Goal: Transaction & Acquisition: Book appointment/travel/reservation

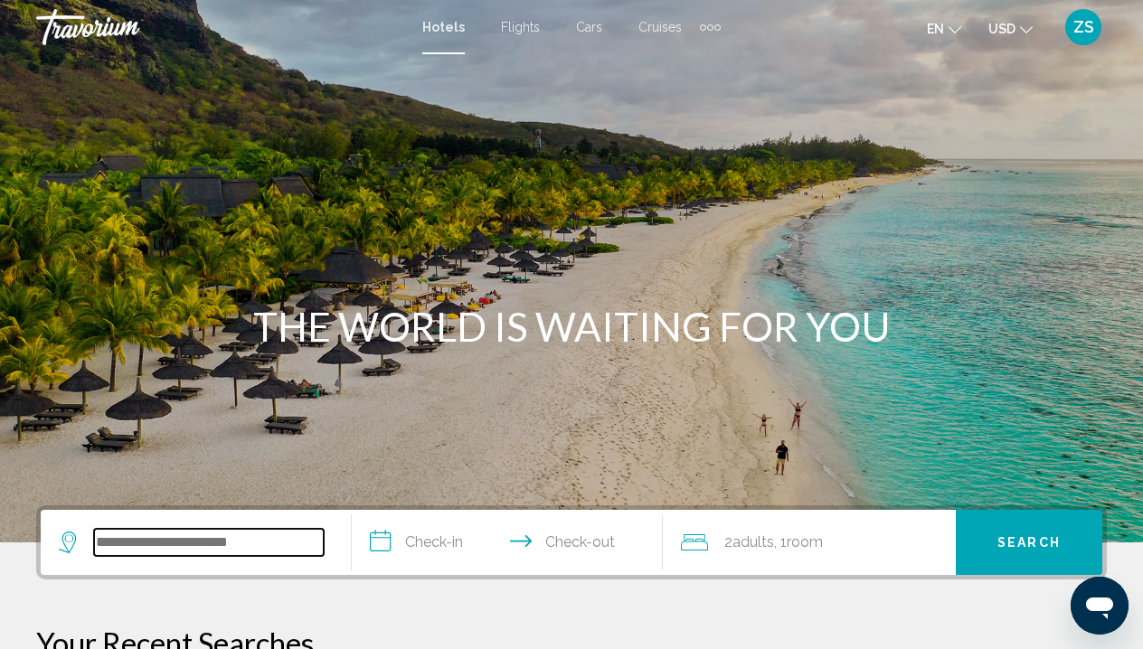
click at [163, 533] on input "Search widget" at bounding box center [209, 542] width 230 height 27
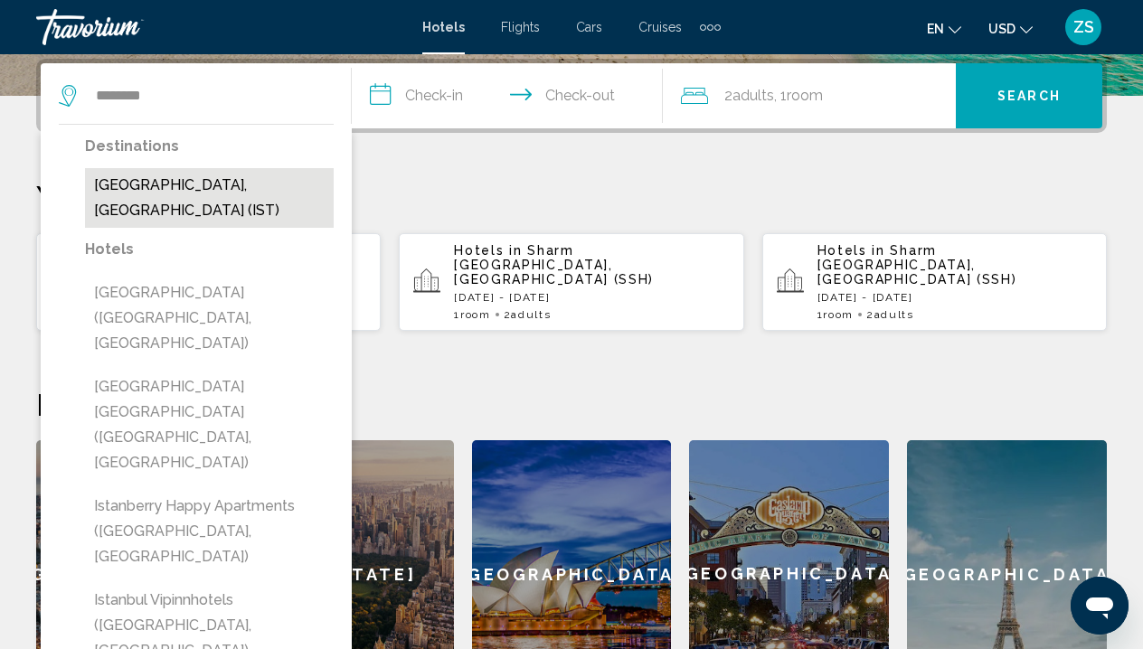
click at [214, 183] on button "Istanbul, Turkey (IST)" at bounding box center [209, 198] width 249 height 60
type input "**********"
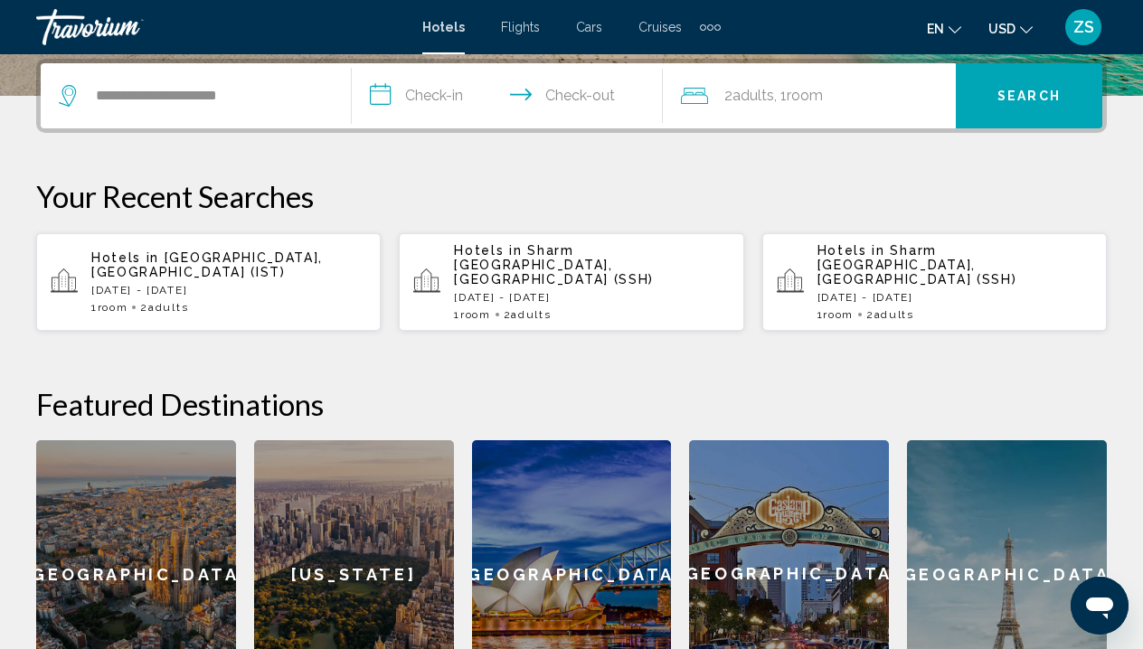
click at [428, 92] on input "**********" at bounding box center [511, 98] width 318 height 71
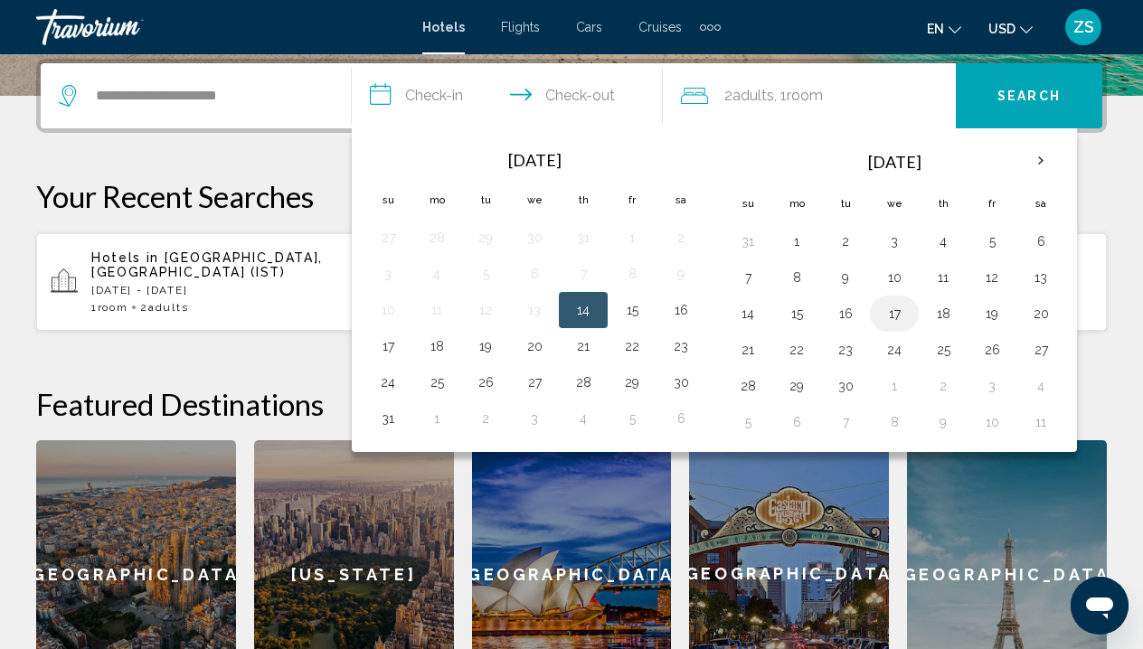
click at [898, 308] on button "17" at bounding box center [893, 313] width 29 height 25
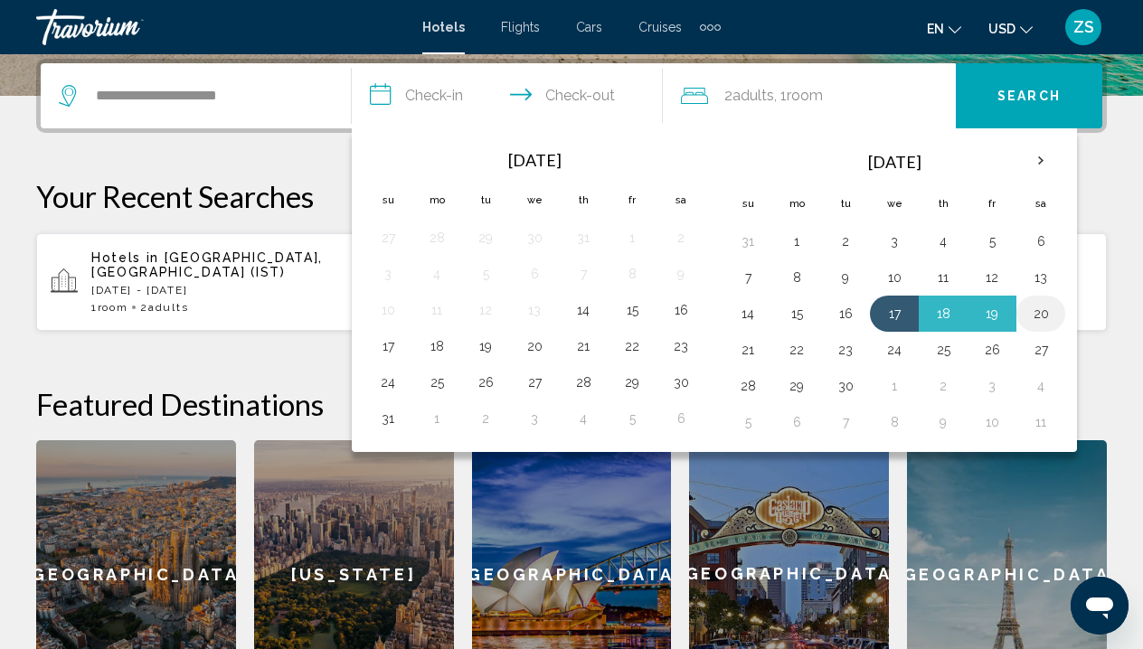
click at [1053, 315] on button "20" at bounding box center [1040, 313] width 29 height 25
type input "**********"
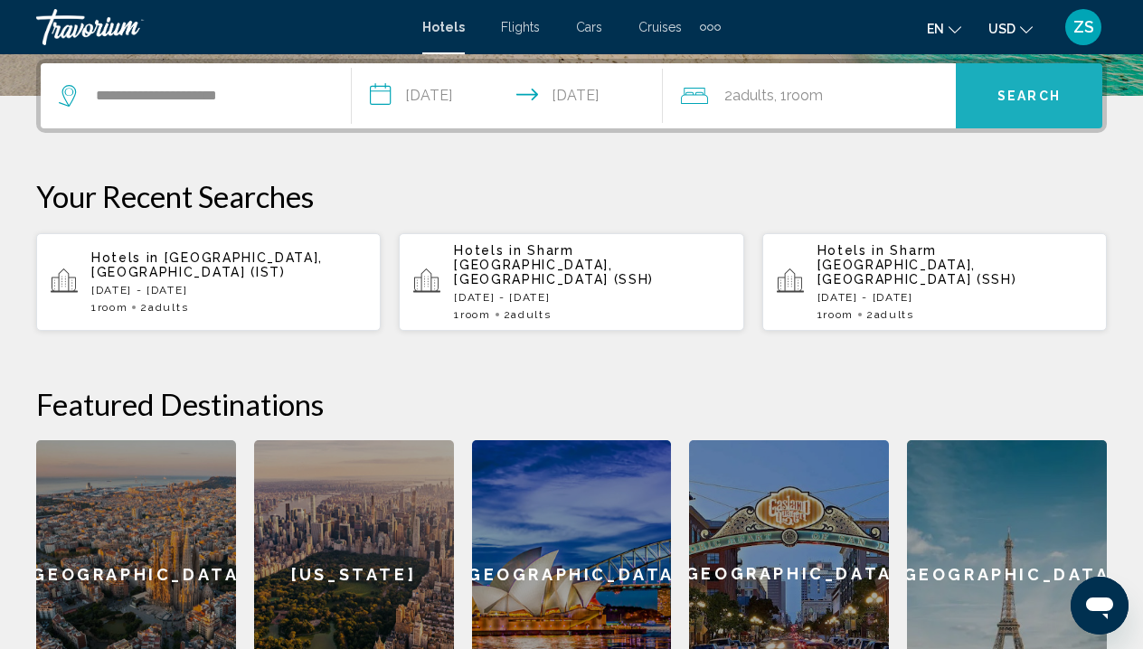
click at [1046, 96] on span "Search" at bounding box center [1028, 96] width 63 height 14
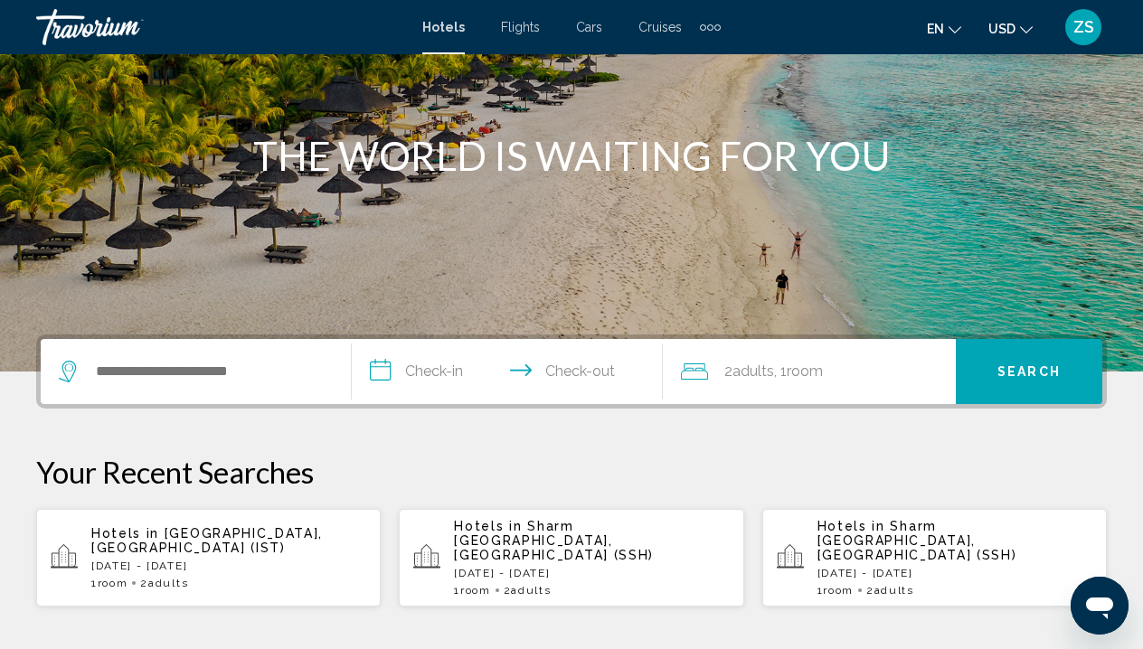
scroll to position [174, 0]
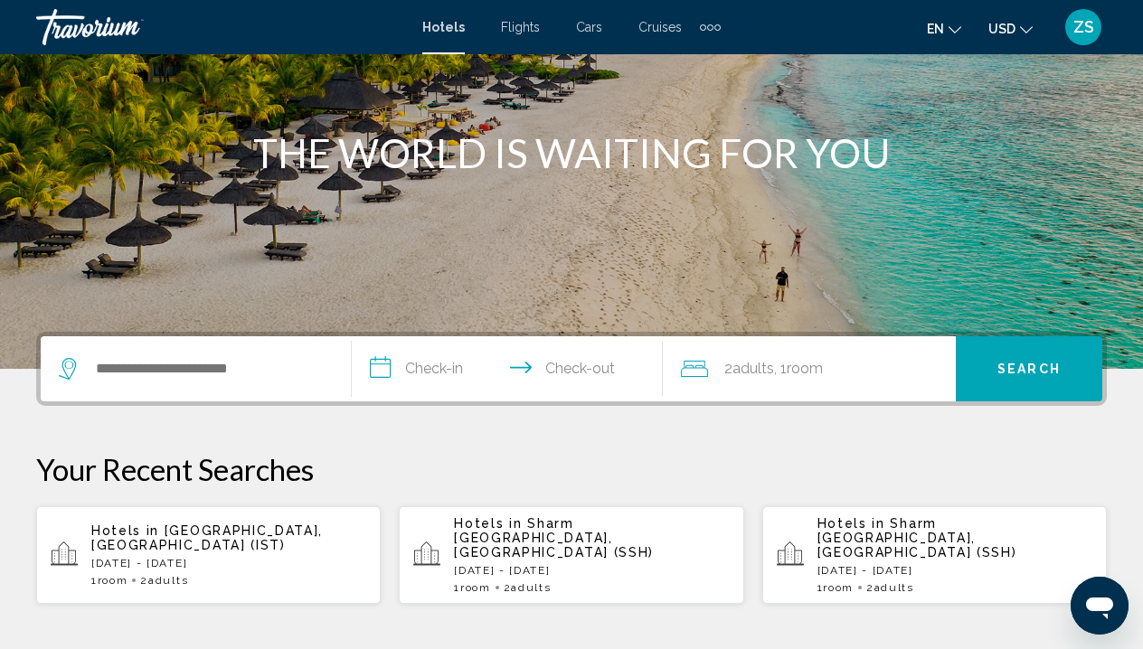
click at [270, 560] on div "Hotels in Istanbul, Turkey (IST) Wed, 17 Sep - Sat, 20 Sep 1 Room rooms 2 Adult…" at bounding box center [228, 554] width 275 height 63
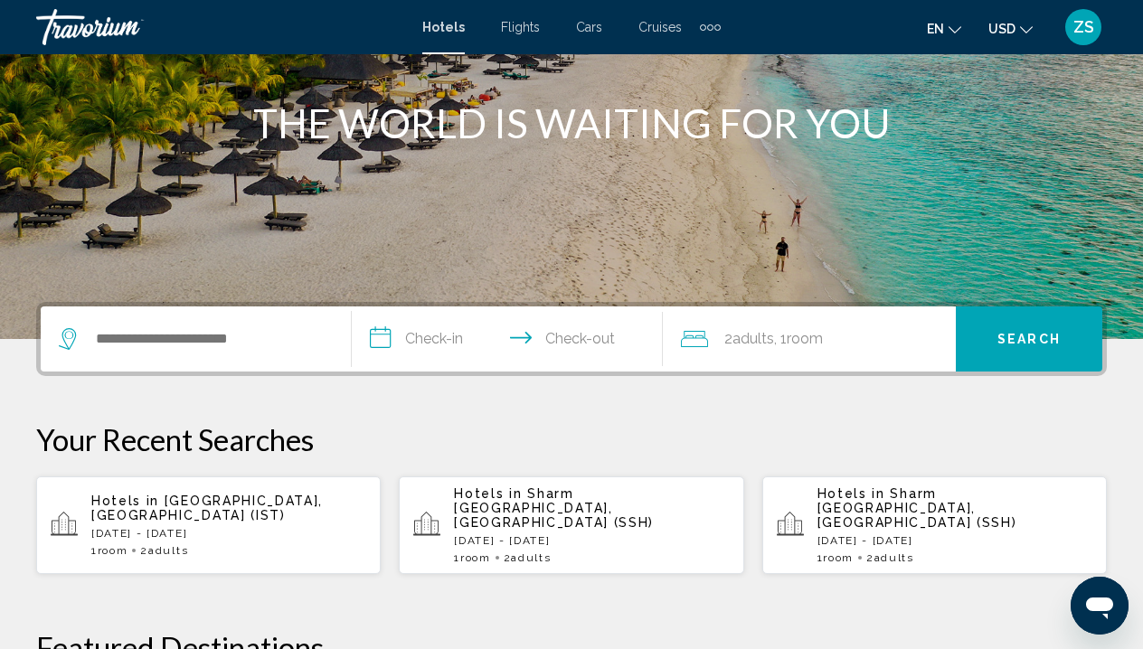
scroll to position [204, 0]
click at [247, 509] on span "Istanbul, Turkey (IST)" at bounding box center [206, 507] width 231 height 29
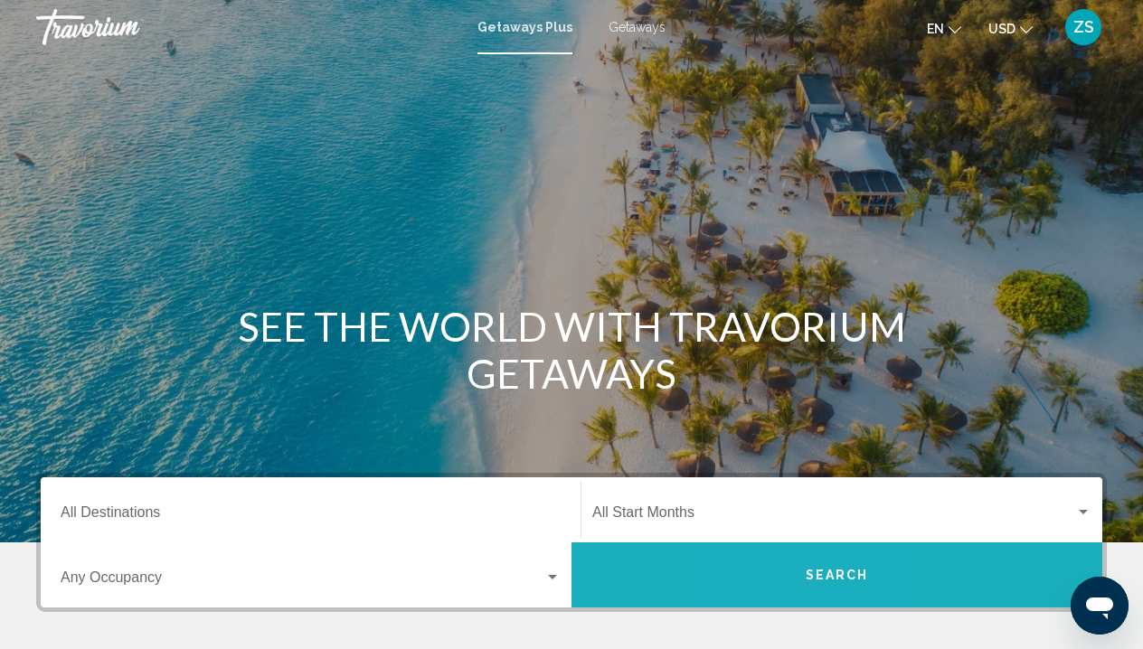
click at [784, 583] on button "Search" at bounding box center [836, 574] width 531 height 65
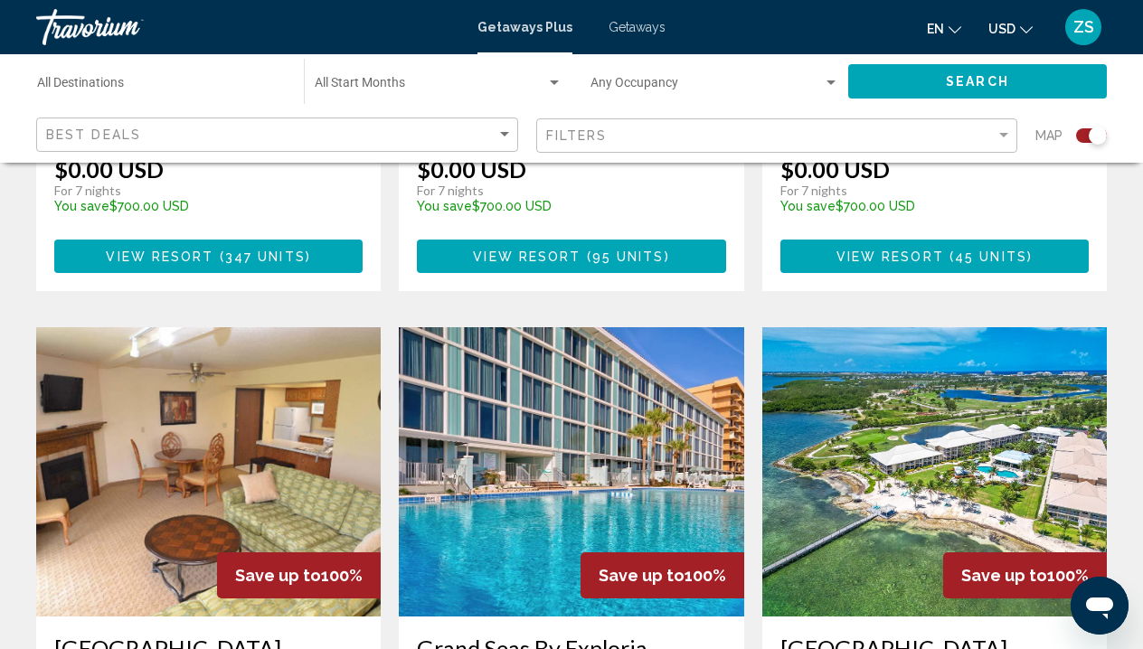
scroll to position [2913, 0]
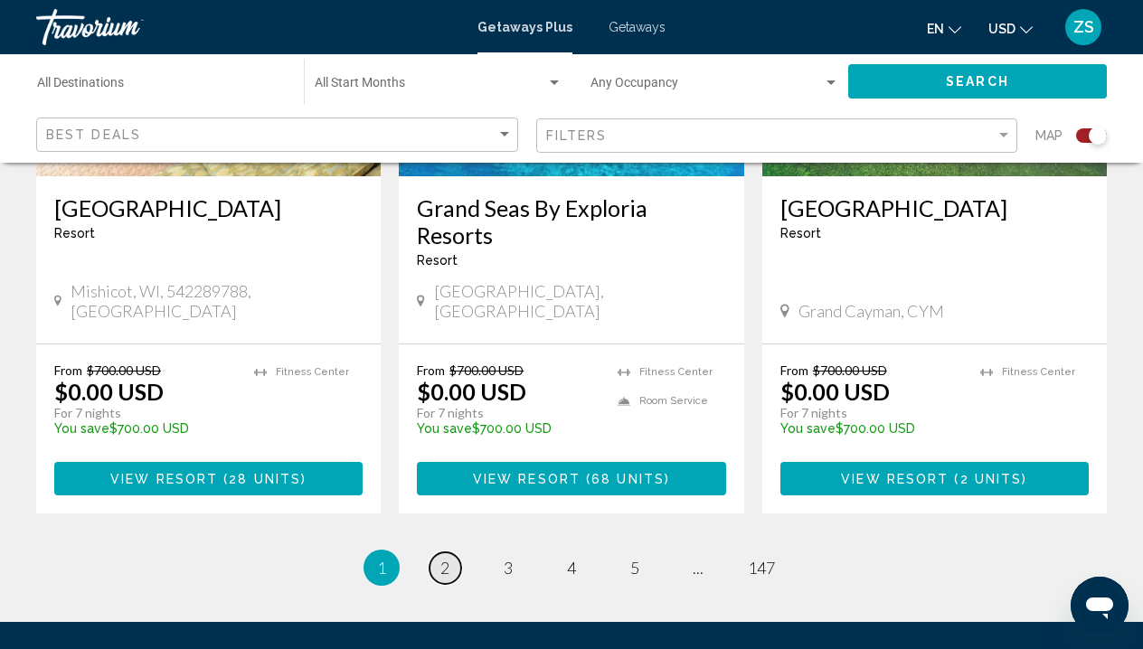
click at [438, 552] on link "page 2" at bounding box center [445, 568] width 32 height 32
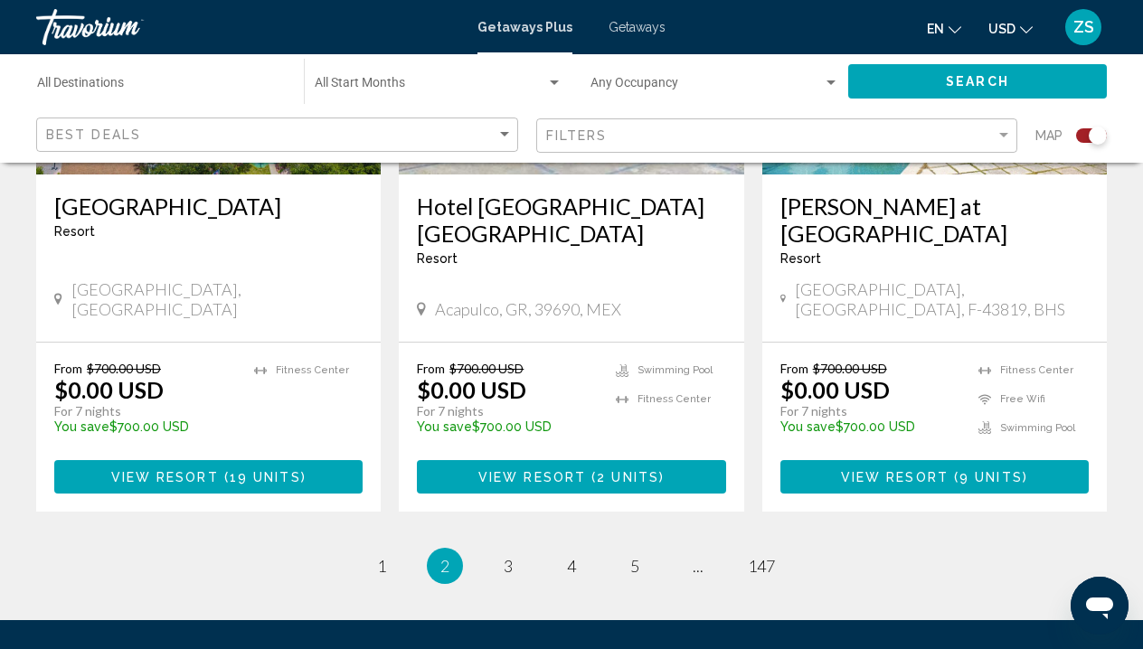
scroll to position [2929, 0]
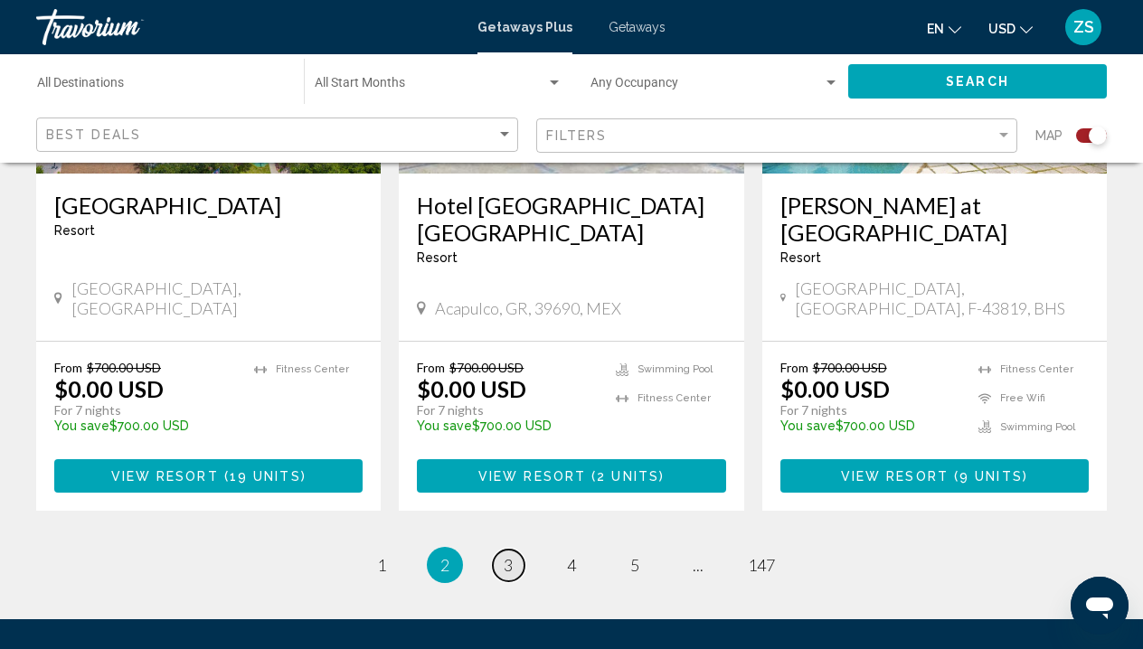
click at [504, 555] on span "3" at bounding box center [507, 565] width 9 height 20
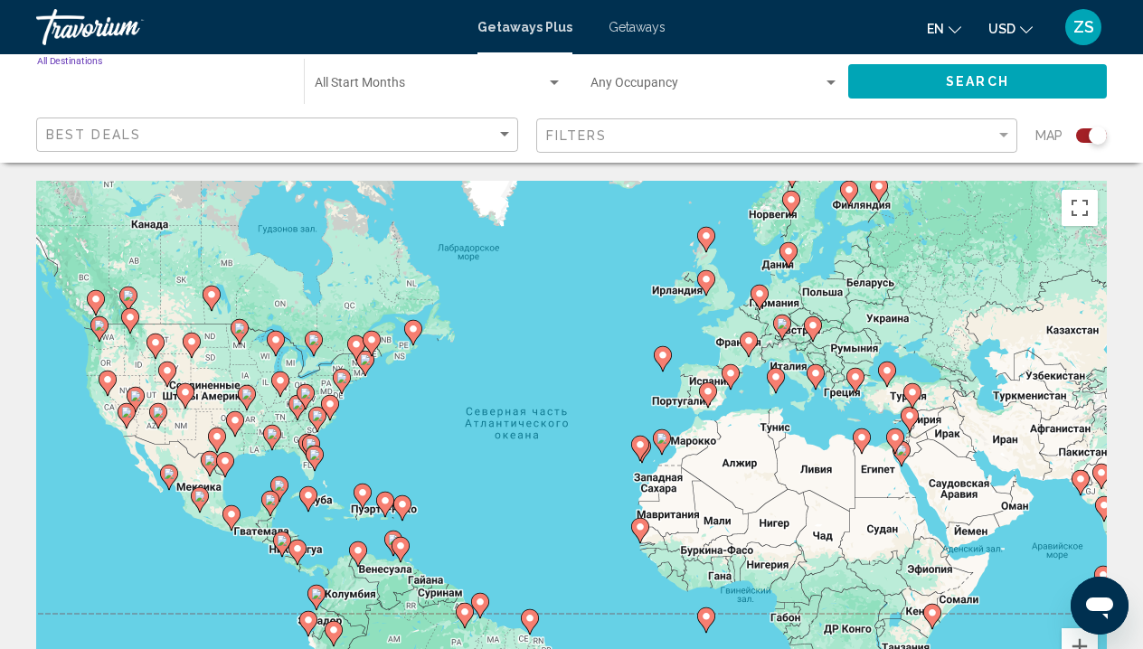
click at [253, 93] on input "Destination All Destinations" at bounding box center [161, 87] width 249 height 14
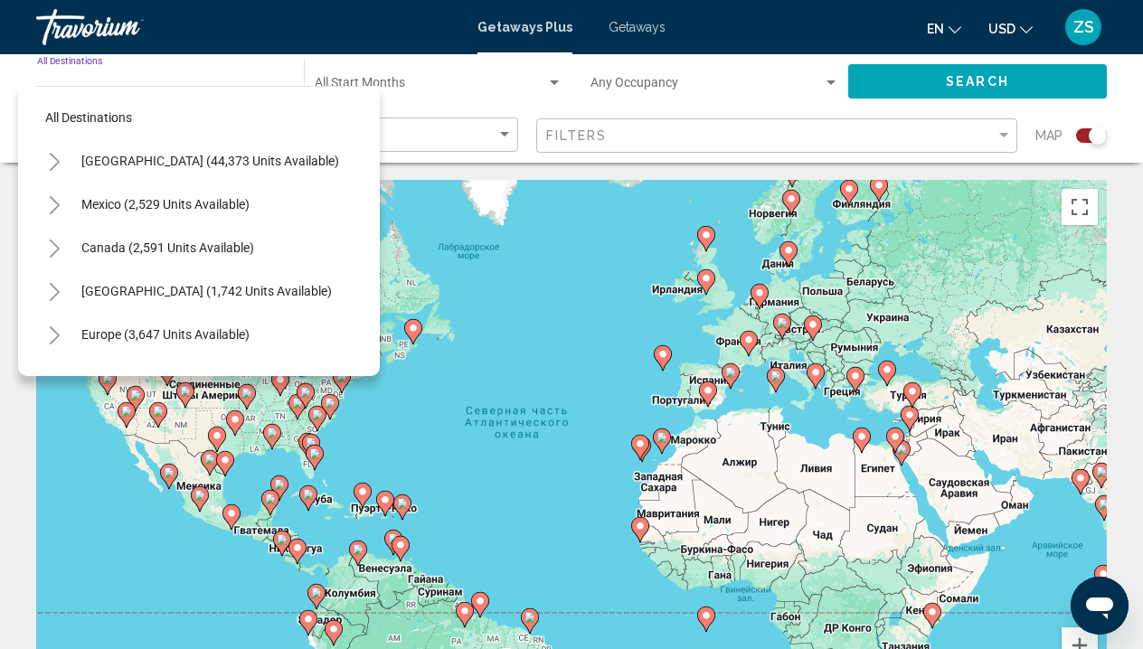
click at [57, 339] on icon "Toggle Europe (3,647 units available)" at bounding box center [55, 335] width 14 height 18
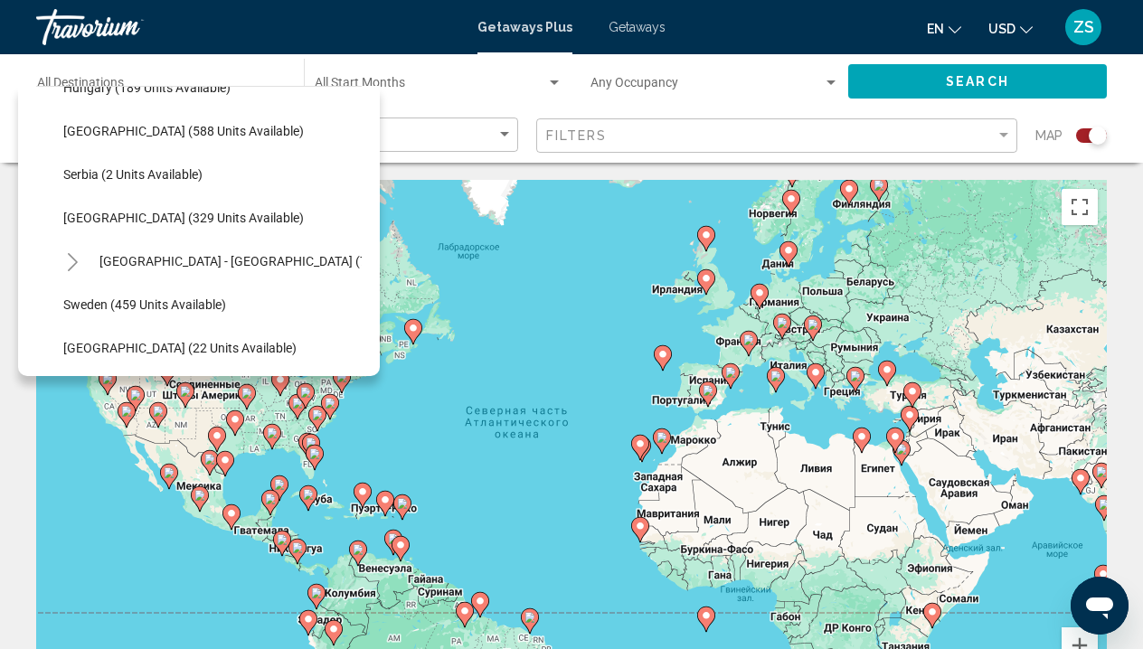
scroll to position [639, 0]
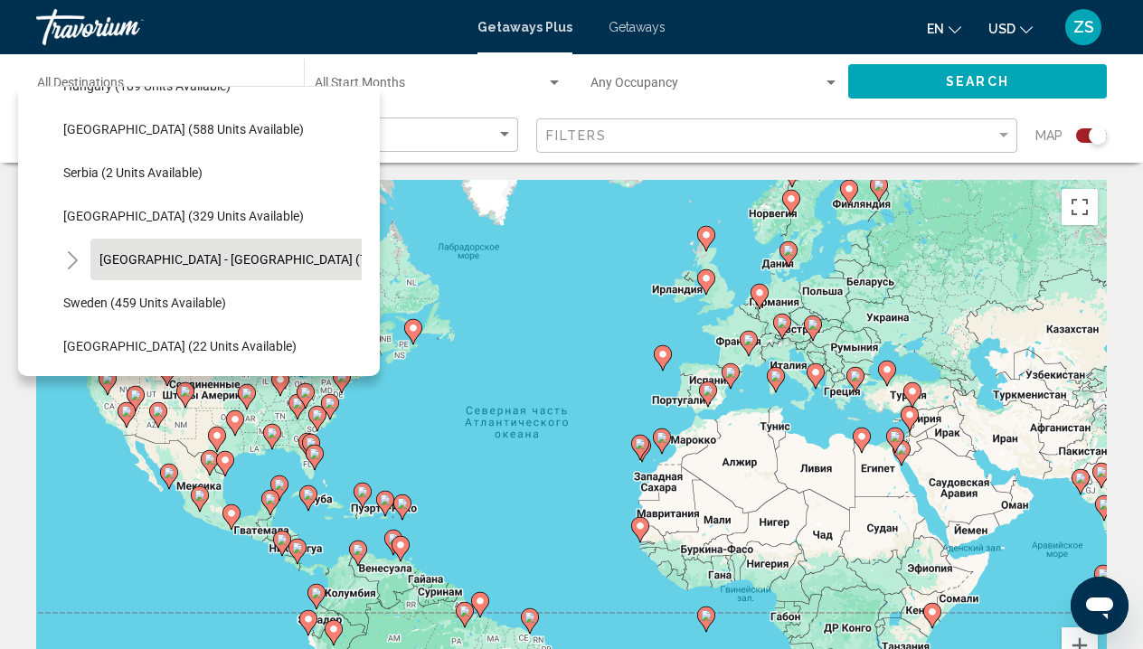
click at [226, 259] on span "[GEOGRAPHIC_DATA] - [GEOGRAPHIC_DATA] (73 units available)" at bounding box center [281, 259] width 364 height 14
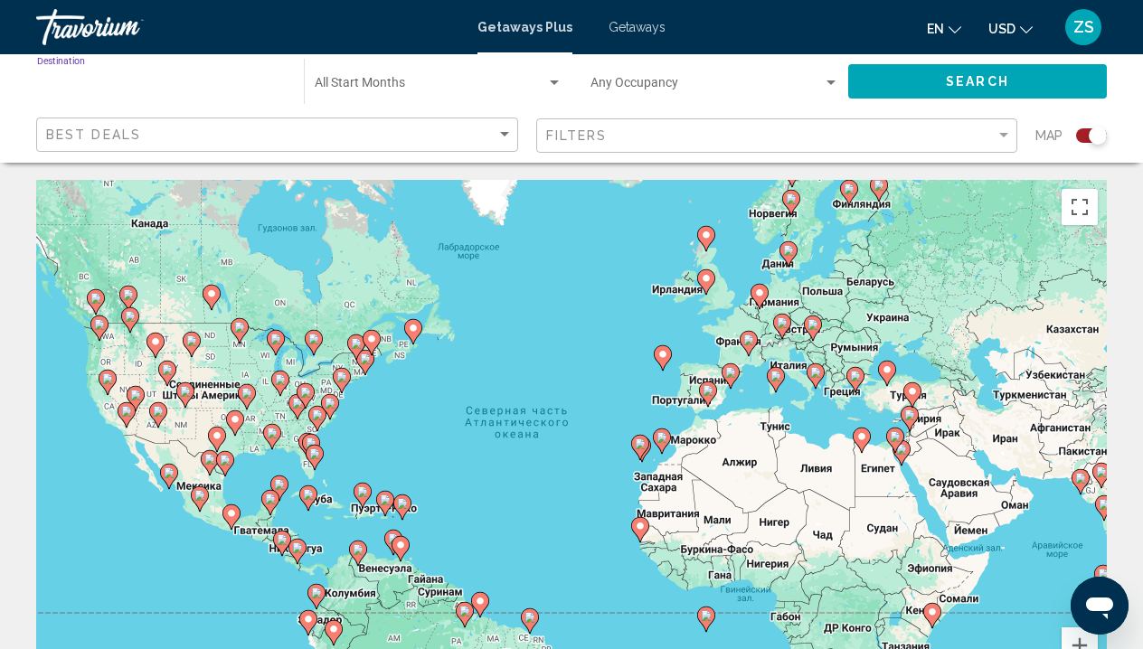
type input "**********"
click at [914, 84] on button "Search" at bounding box center [977, 80] width 259 height 33
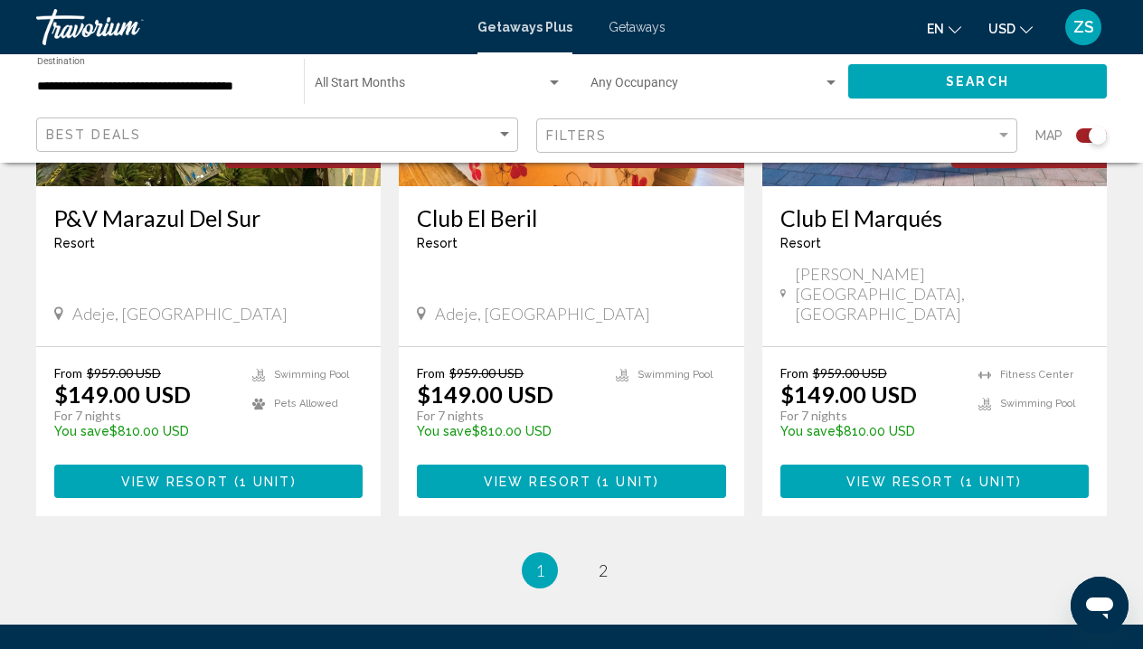
scroll to position [2875, 0]
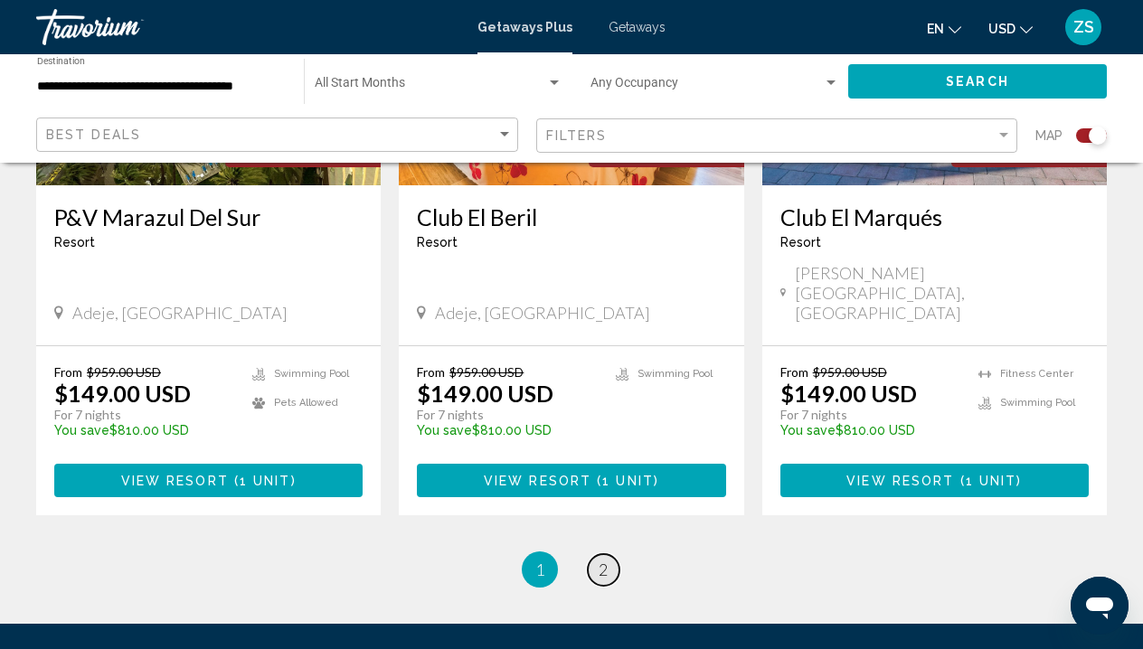
click at [604, 560] on span "2" at bounding box center [602, 570] width 9 height 20
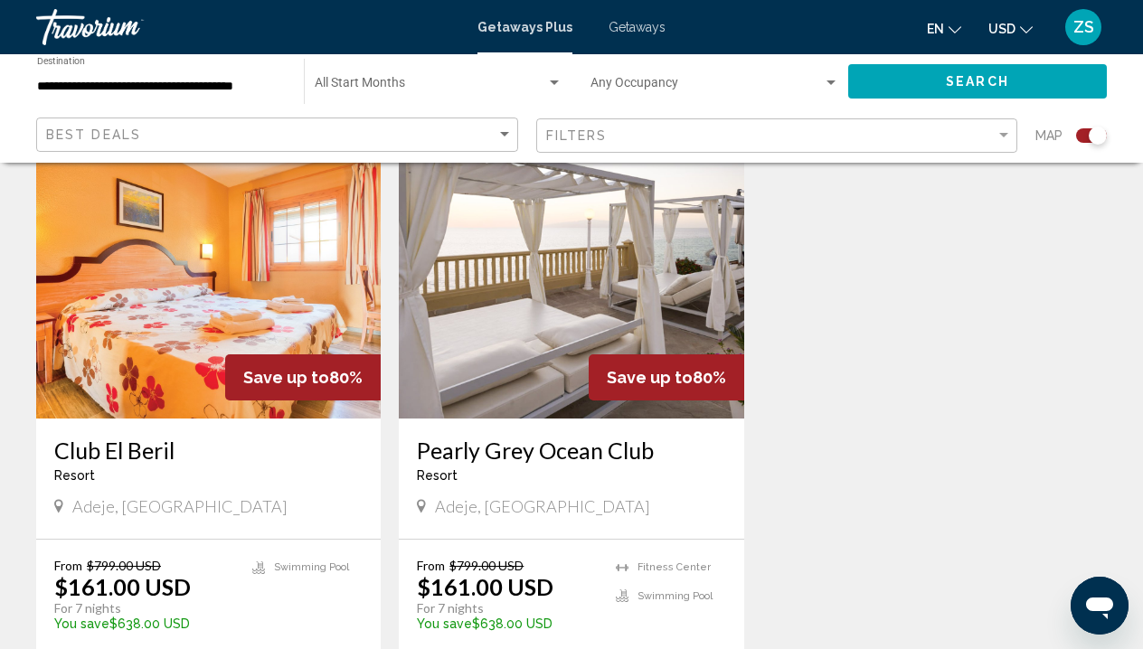
scroll to position [679, 0]
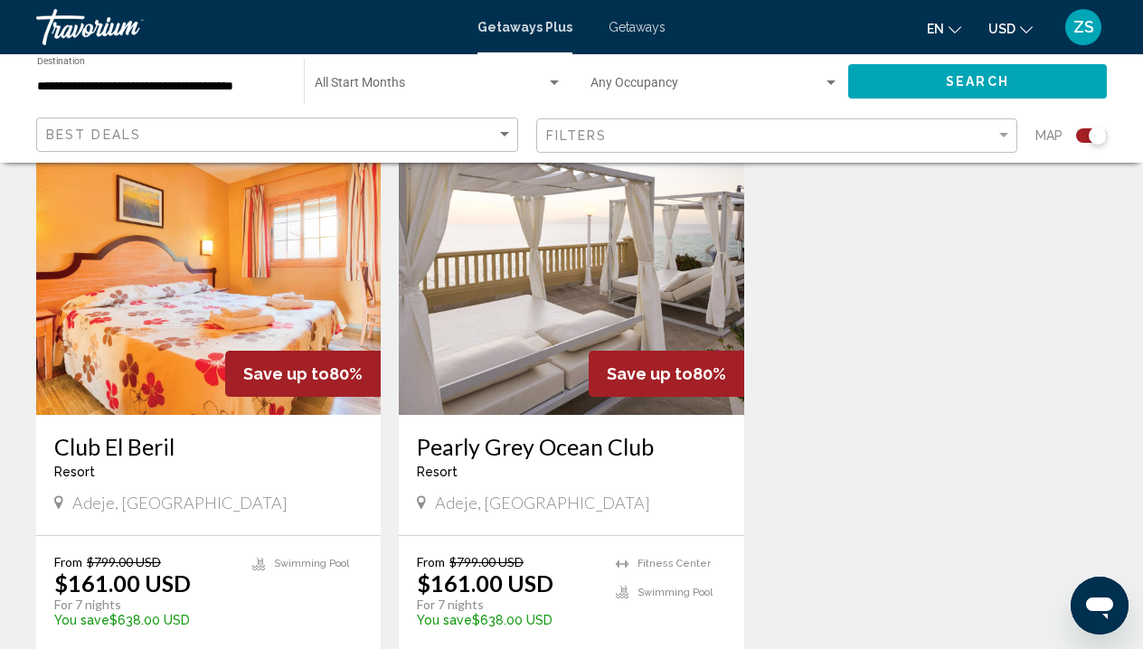
click at [522, 305] on img "Main content" at bounding box center [571, 270] width 344 height 289
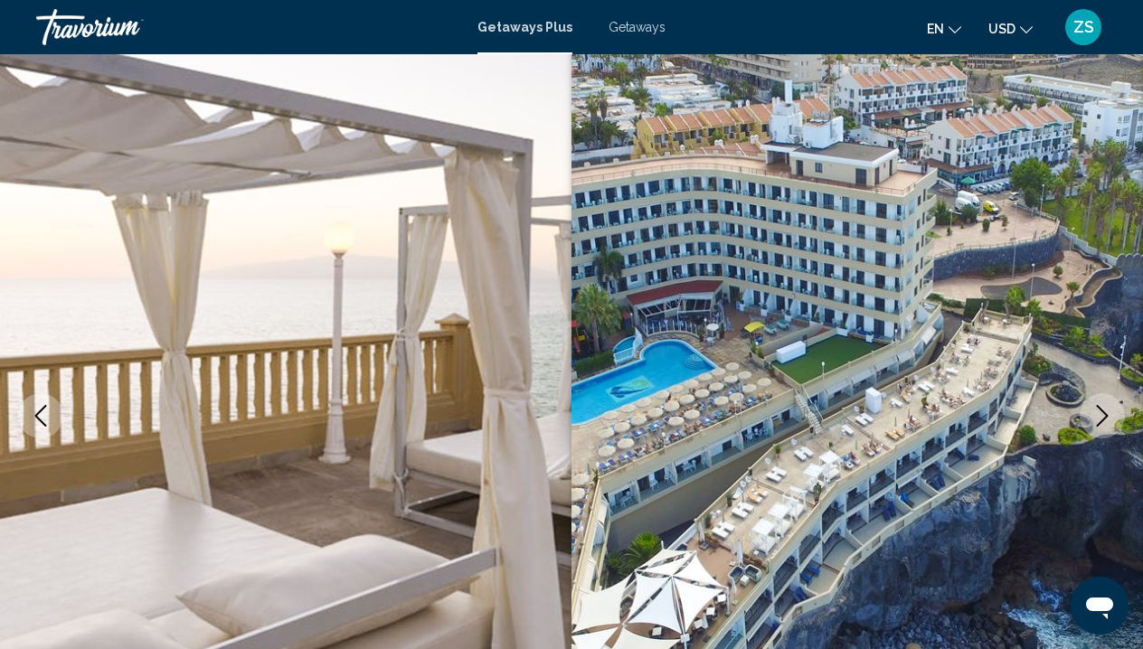
scroll to position [66, 0]
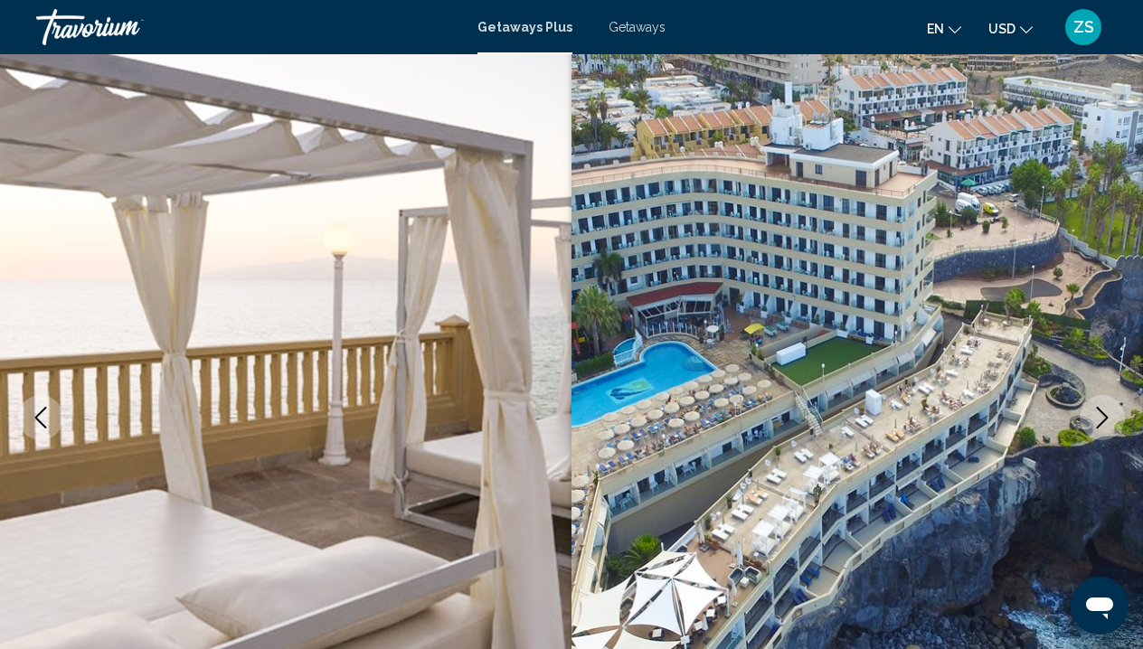
click at [1102, 418] on icon "Next image" at bounding box center [1102, 418] width 22 height 22
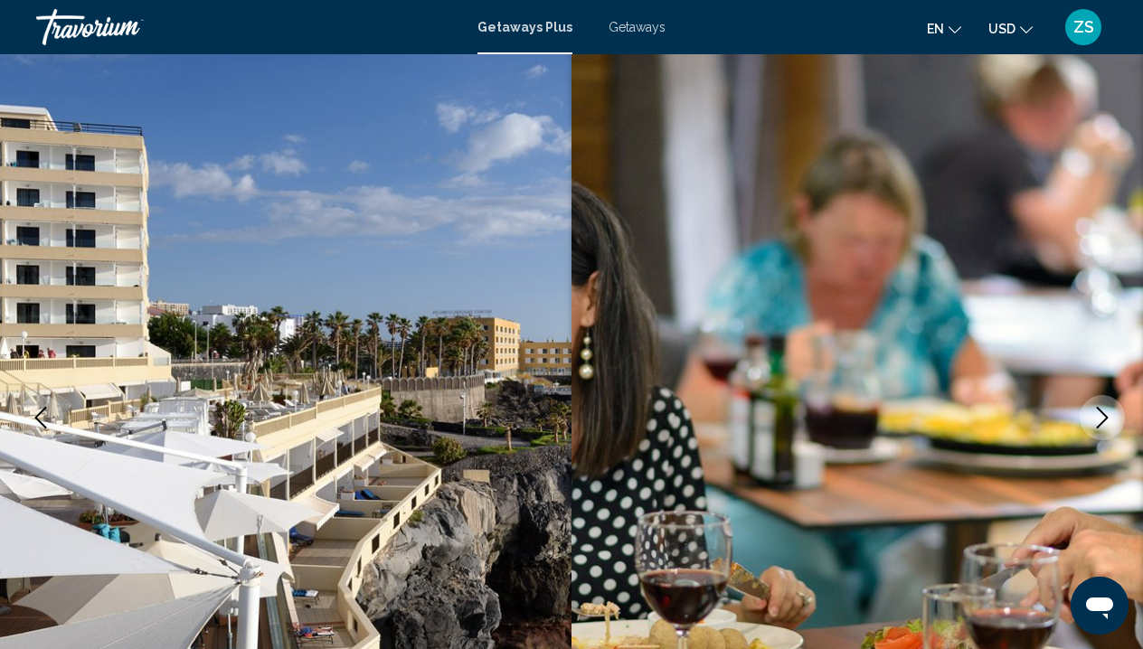
click at [1102, 418] on icon "Next image" at bounding box center [1102, 418] width 22 height 22
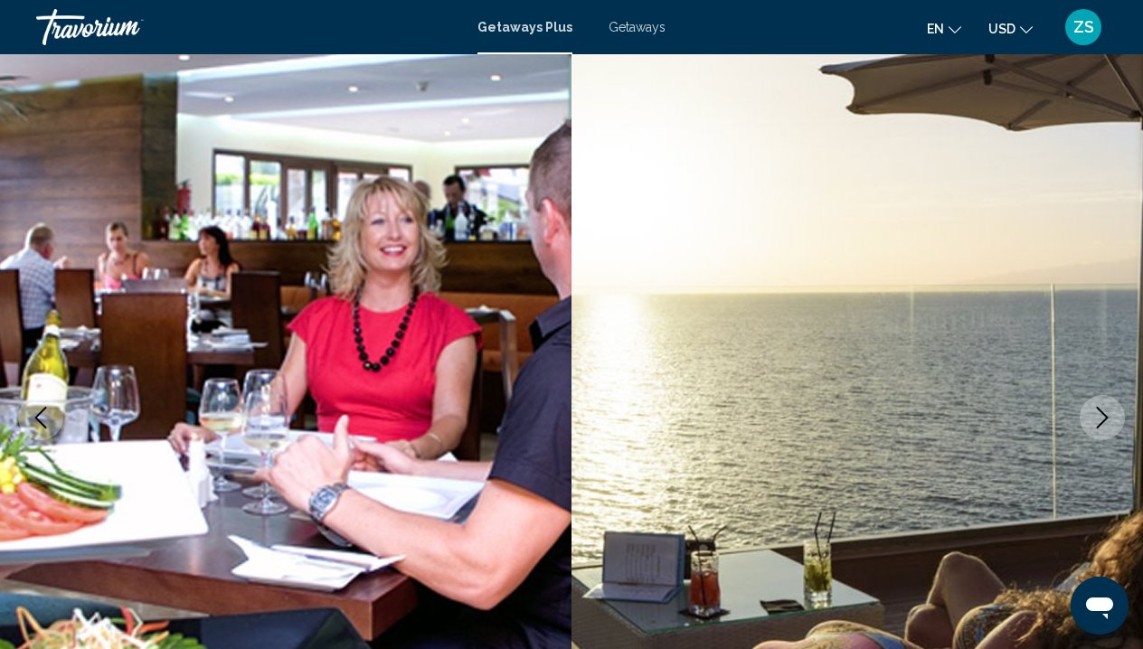
click at [1102, 416] on icon "Next image" at bounding box center [1102, 418] width 22 height 22
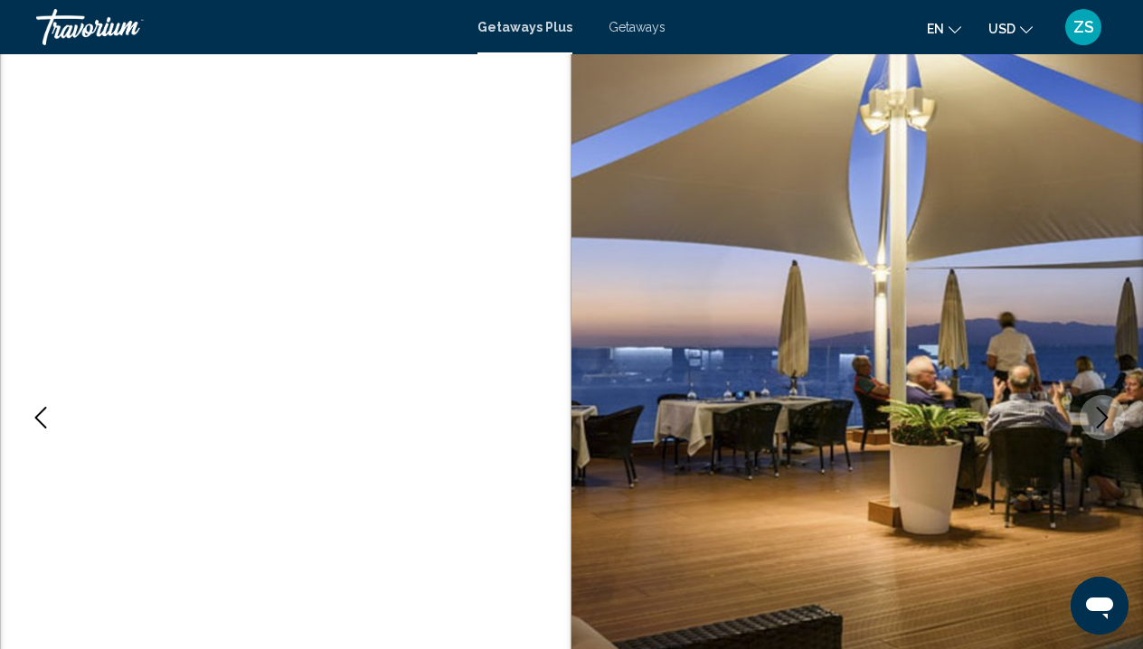
click at [1102, 416] on icon "Next image" at bounding box center [1102, 418] width 22 height 22
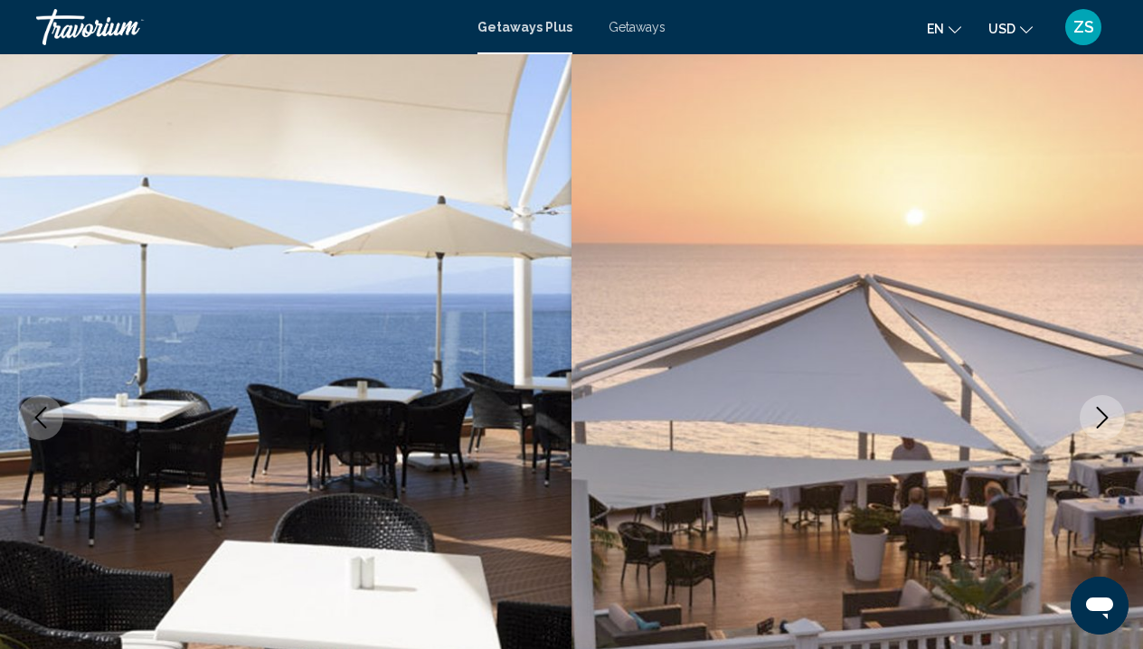
click at [1102, 416] on icon "Next image" at bounding box center [1102, 418] width 22 height 22
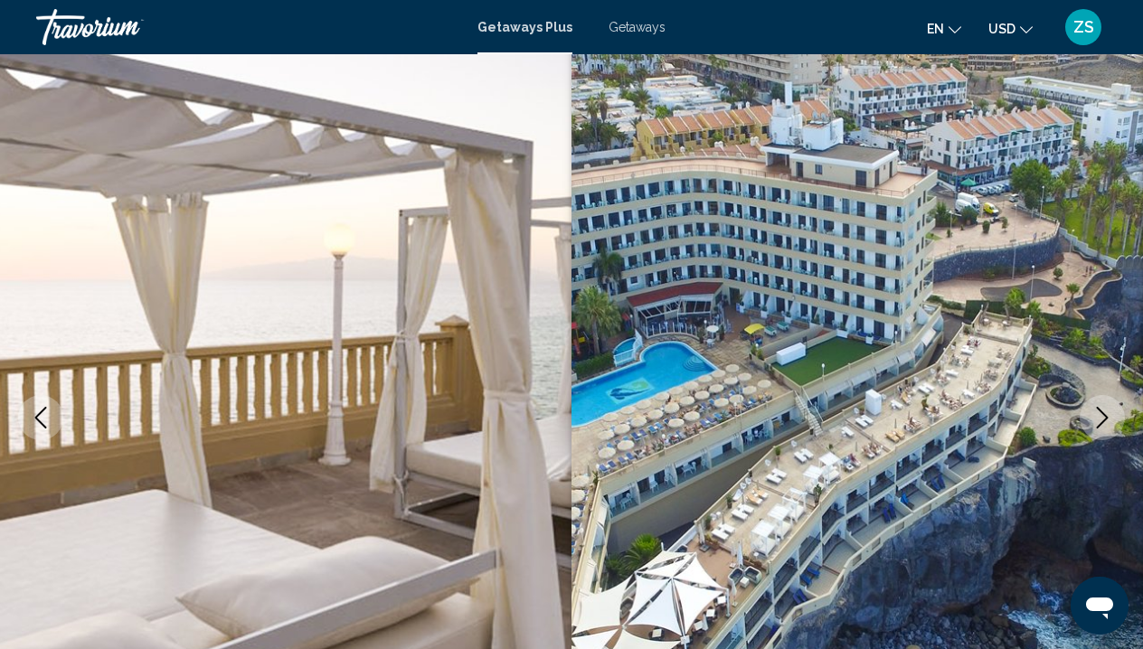
click at [1102, 414] on icon "Next image" at bounding box center [1102, 418] width 22 height 22
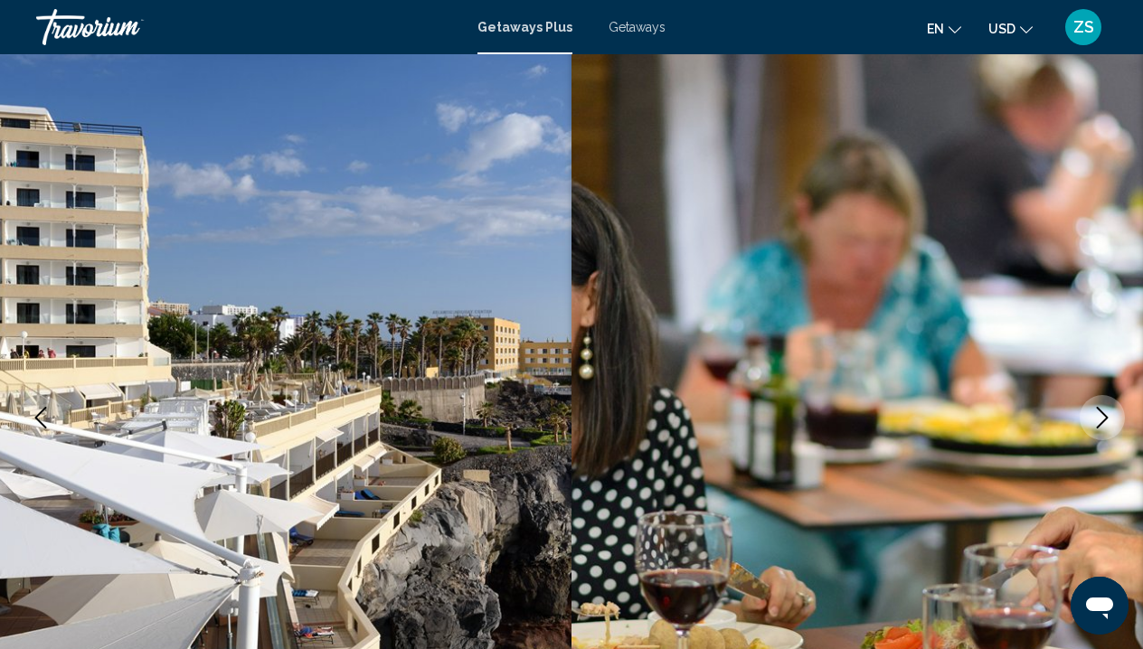
click at [1102, 413] on icon "Next image" at bounding box center [1102, 418] width 12 height 22
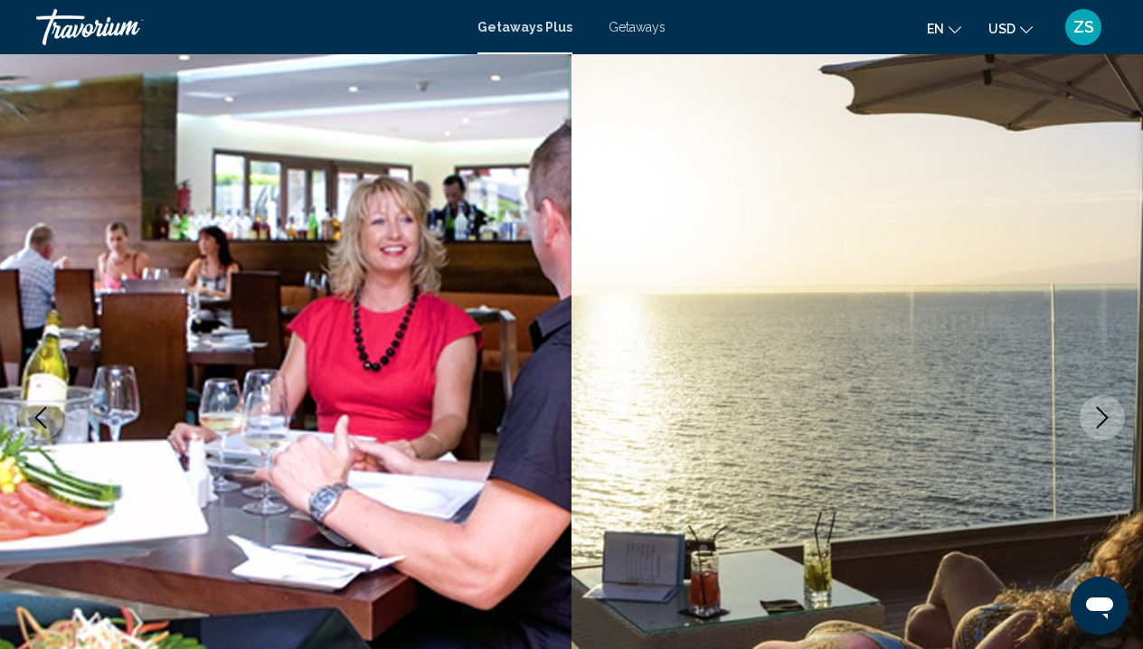
click at [1103, 410] on icon "Next image" at bounding box center [1102, 418] width 22 height 22
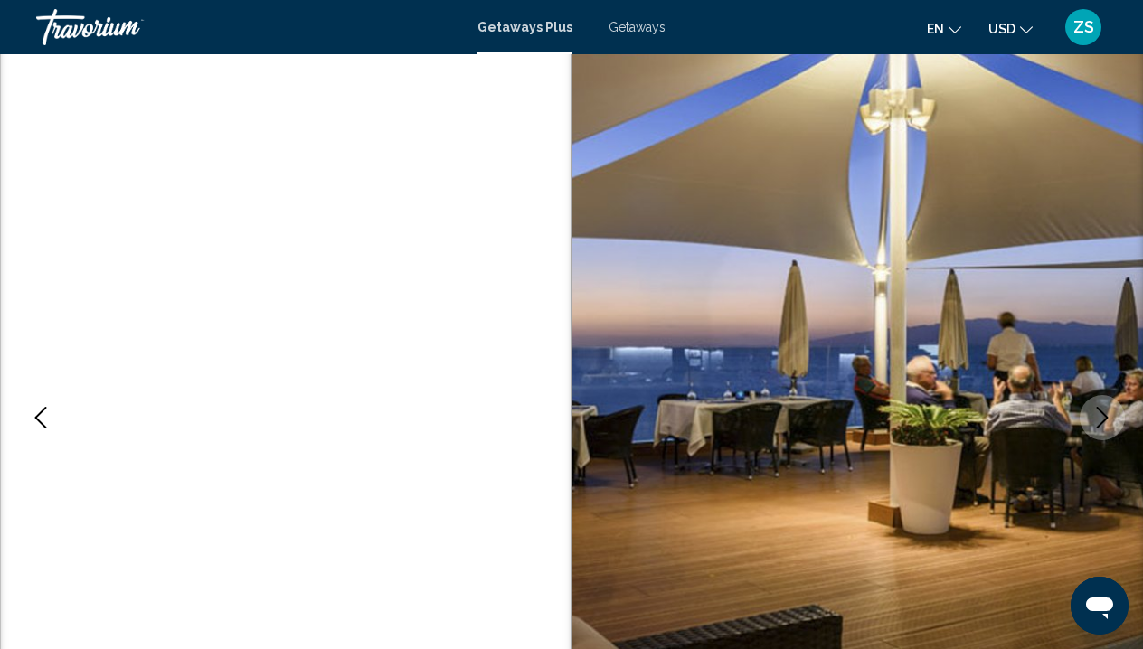
click at [1104, 410] on icon "Next image" at bounding box center [1102, 418] width 22 height 22
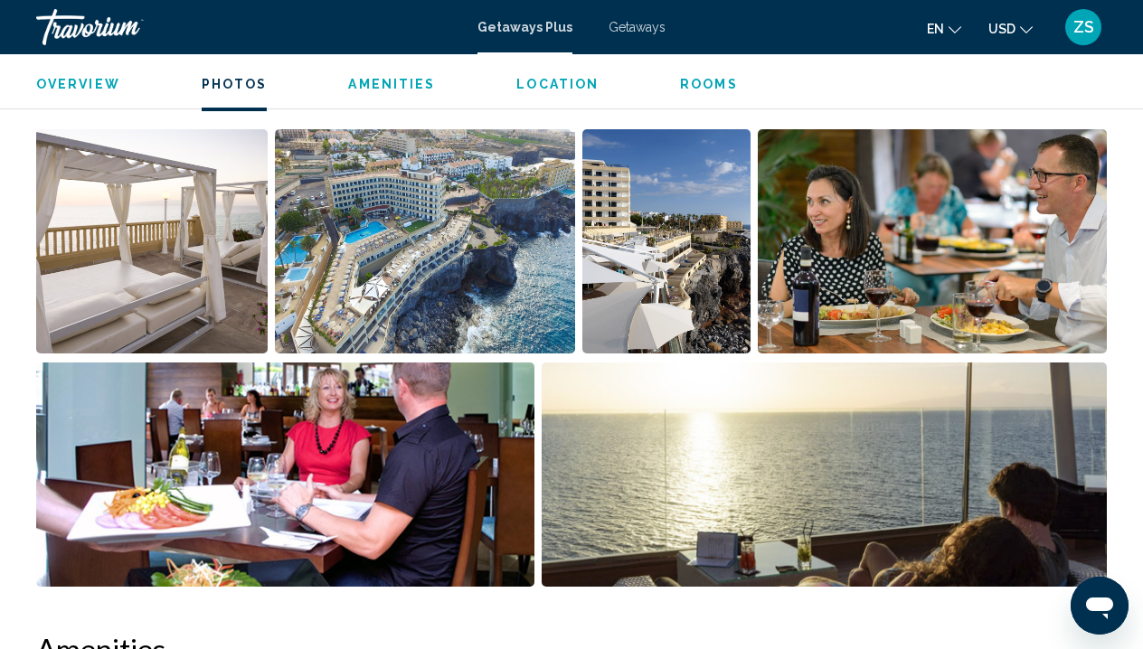
scroll to position [1186, 0]
